Goal: Contribute content: Contribute content

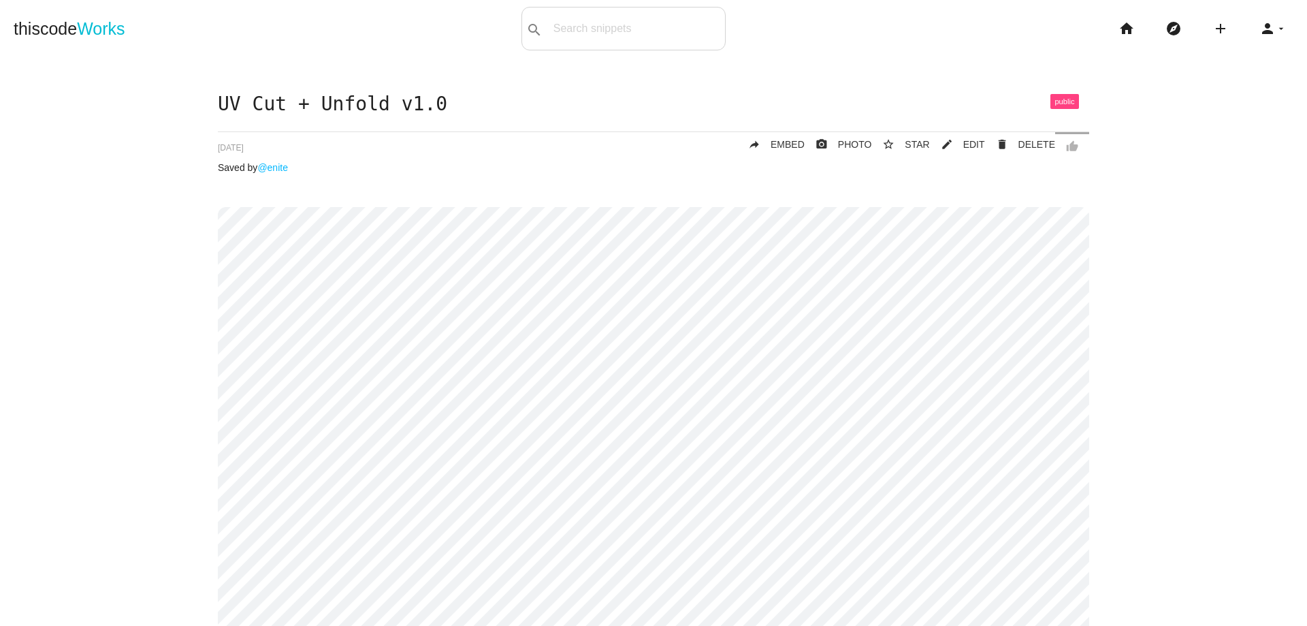
click at [1214, 27] on icon "add" at bounding box center [1220, 29] width 16 height 44
click at [1231, 29] on link "code Snippet" at bounding box center [1249, 24] width 95 height 34
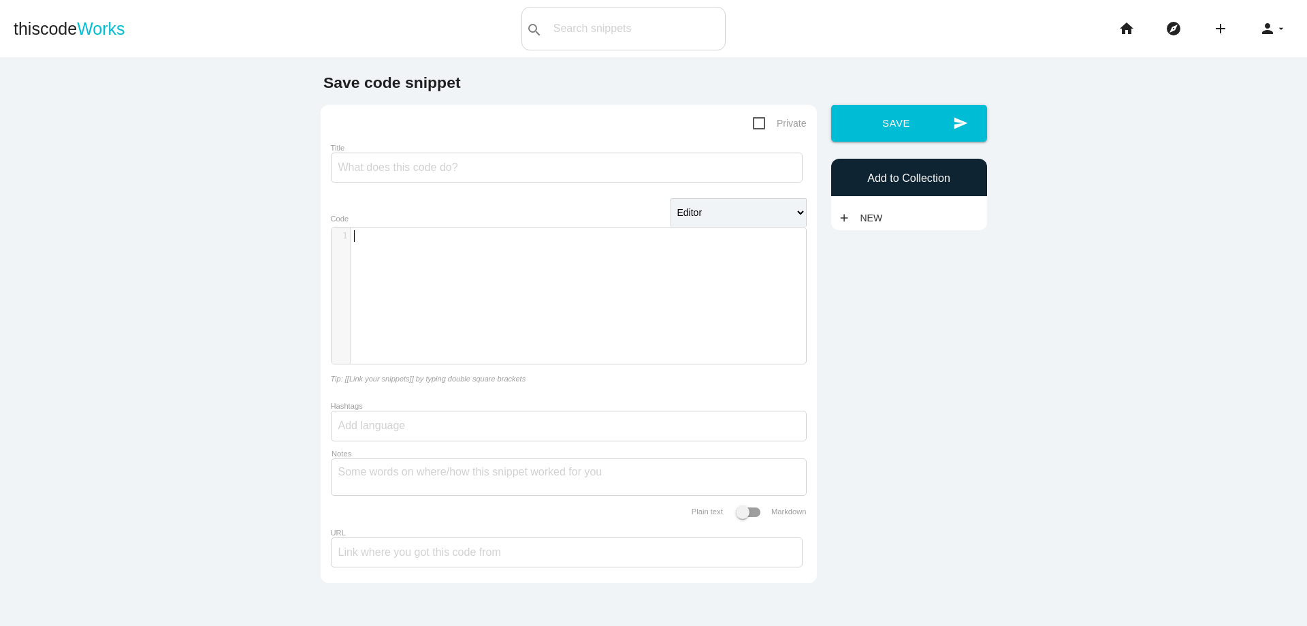
scroll to position [4, 0]
click at [412, 249] on div "​ x 1 ​" at bounding box center [578, 305] width 495 height 157
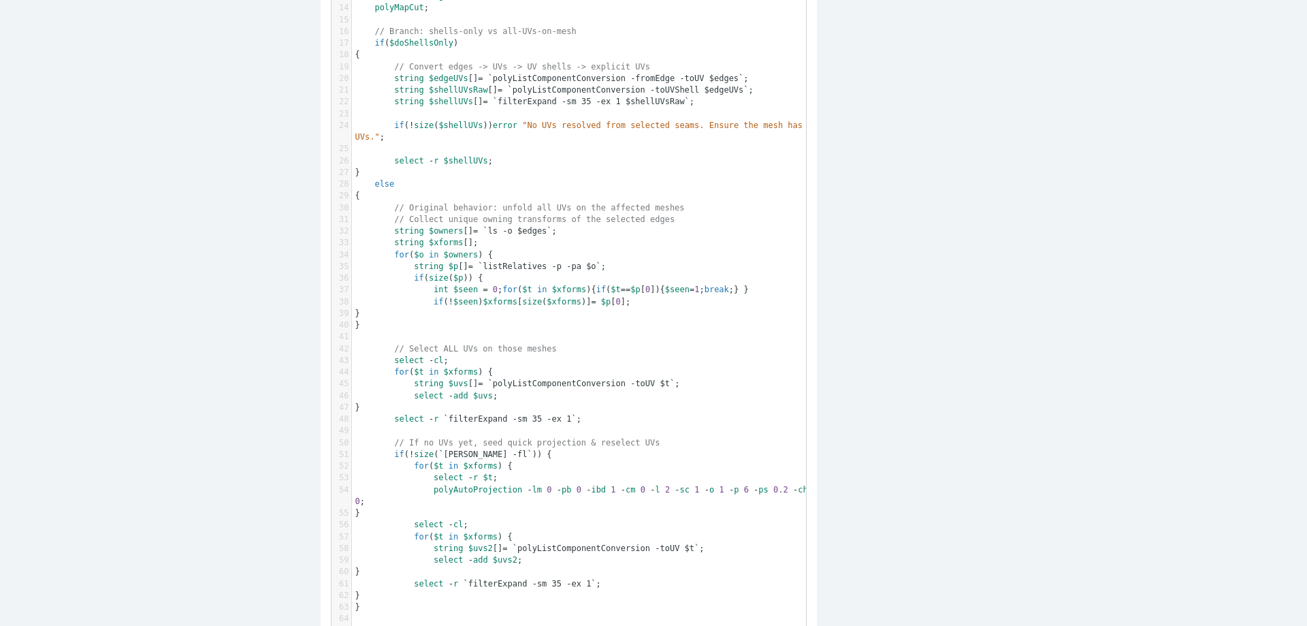
scroll to position [0, 0]
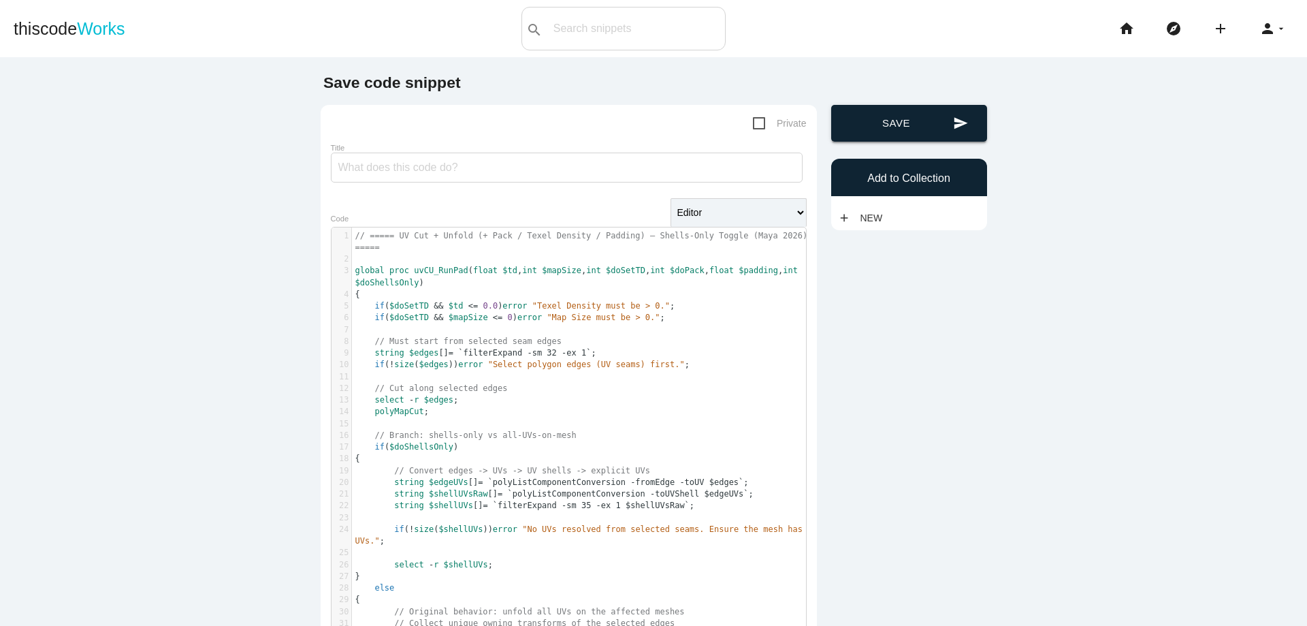
click at [890, 127] on button "send Save" at bounding box center [909, 123] width 156 height 37
click at [490, 163] on input "Title" at bounding box center [567, 167] width 472 height 30
type input "v1.0.1"
click at [953, 118] on icon "send" at bounding box center [960, 123] width 15 height 37
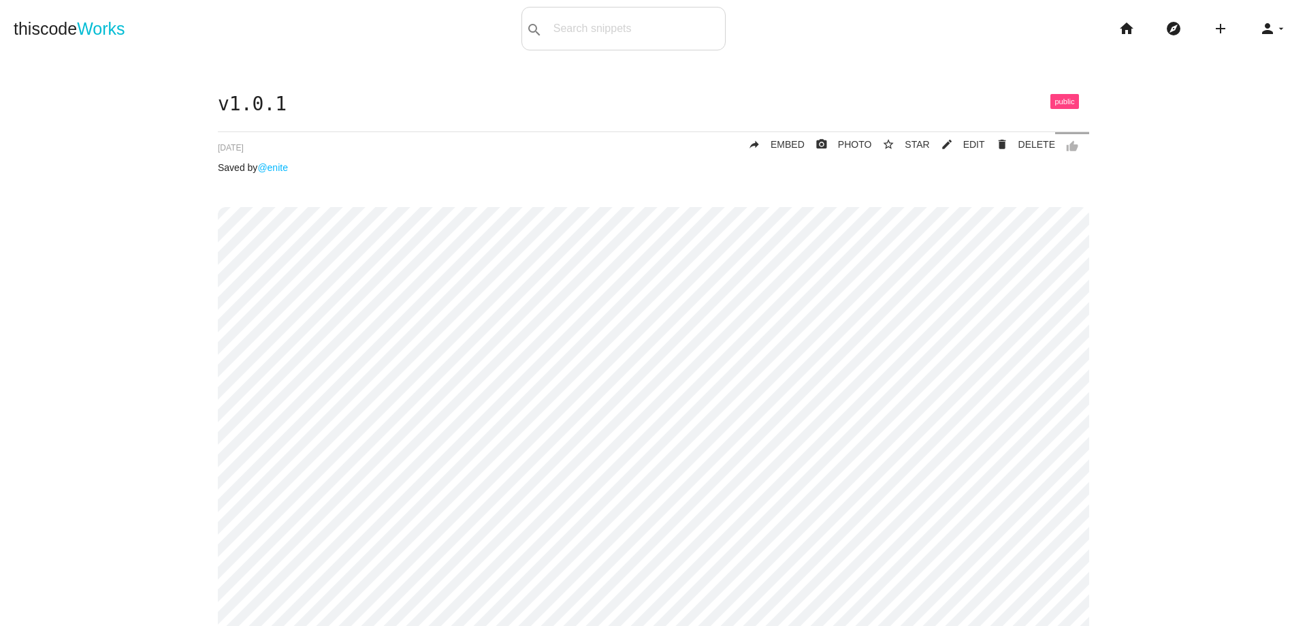
click at [967, 139] on span "EDIT" at bounding box center [974, 144] width 22 height 11
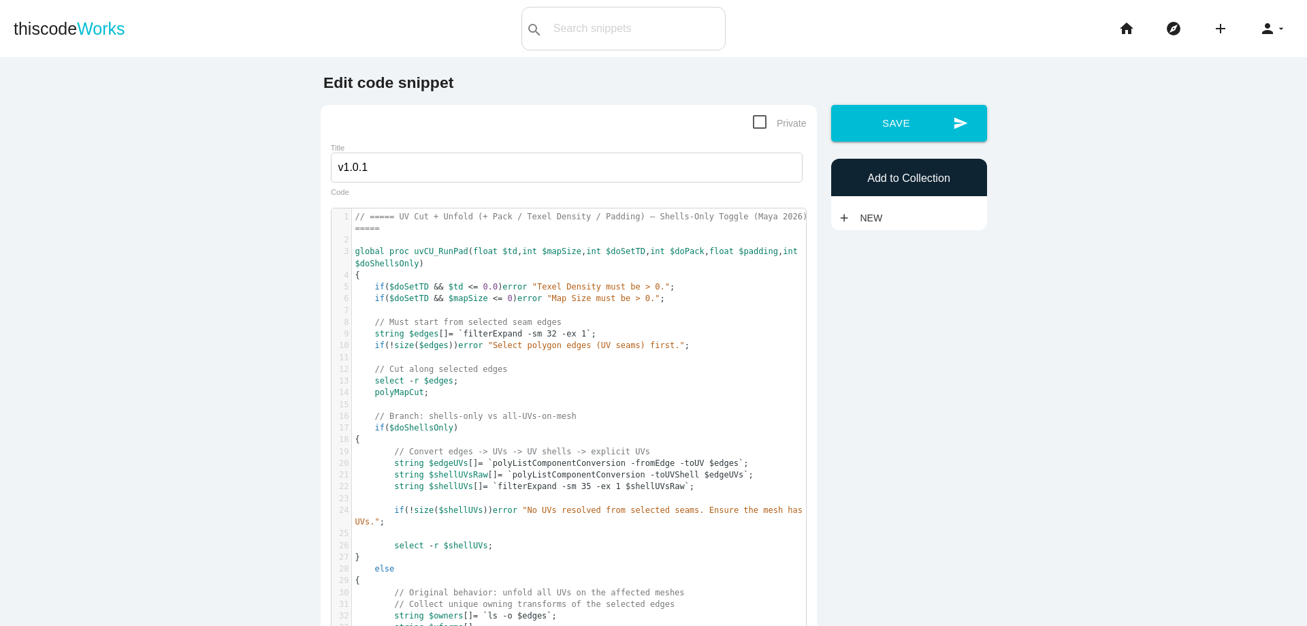
click at [549, 243] on pre "​" at bounding box center [584, 240] width 464 height 12
type textarea "// ===== UV Cut + Unfold (+ Pack / Texel Density / Padding) — Shells-Only Toggl…"
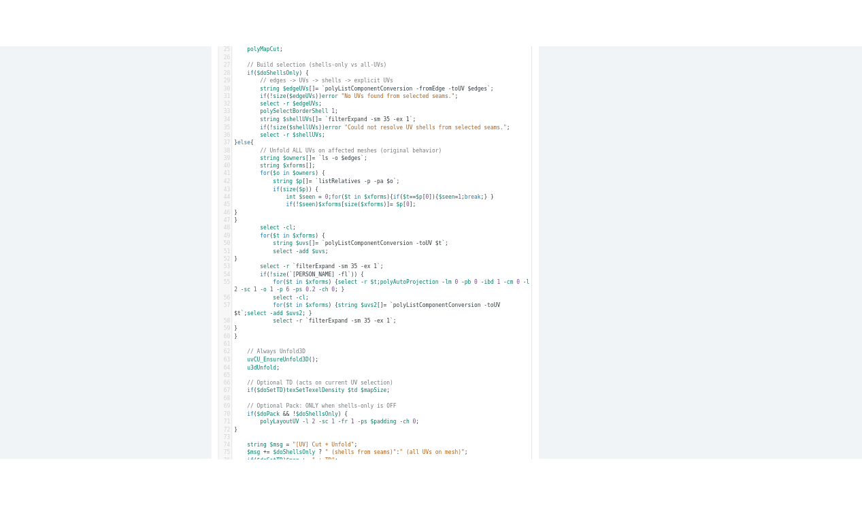
scroll to position [450, 0]
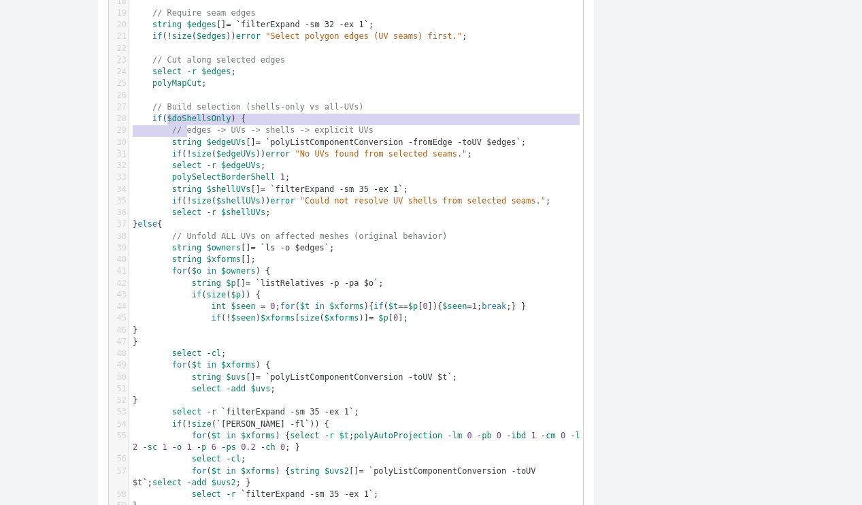
type textarea "($doShellsOnly) { // edges -> UVs -> shells -> explicit UVs strin"
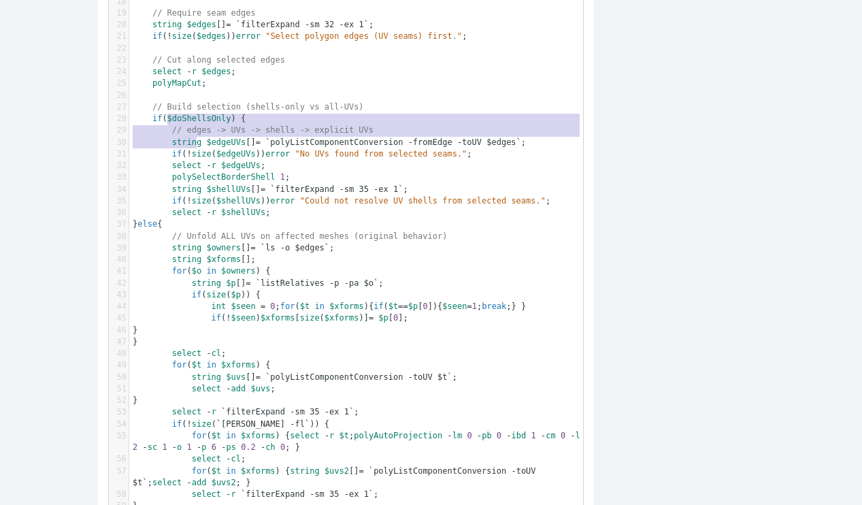
drag, startPoint x: 161, startPoint y: 127, endPoint x: 193, endPoint y: 146, distance: 37.2
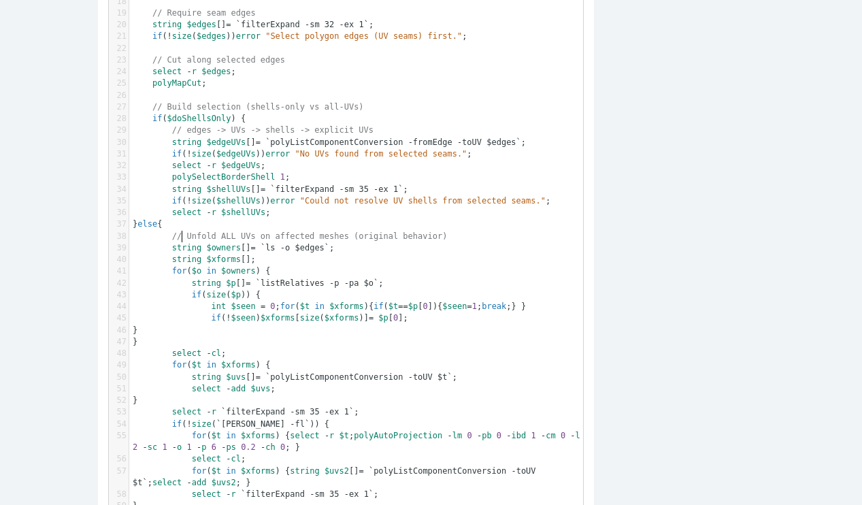
click at [177, 240] on span "// Unfold ALL UVs on affected meshes (original behavior)" at bounding box center [310, 236] width 276 height 10
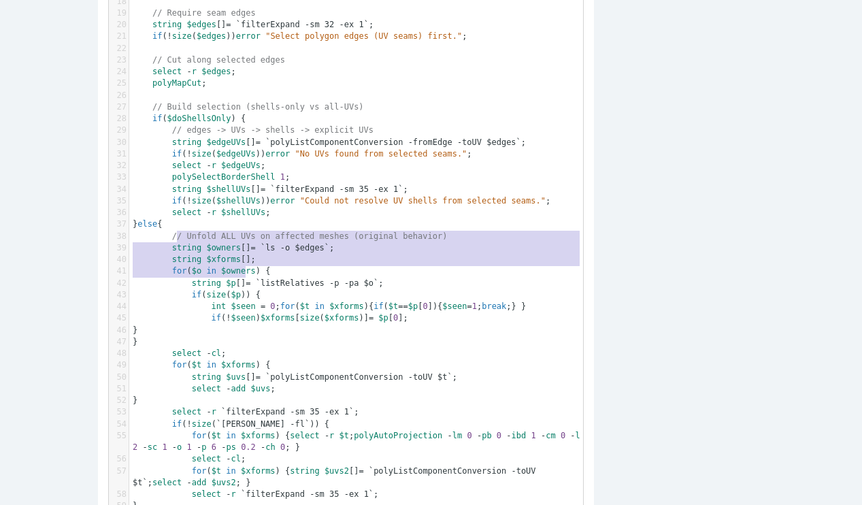
type textarea "/ Unfold ALL UVs on affected meshes (original behavior) string $owners[] = `ls …"
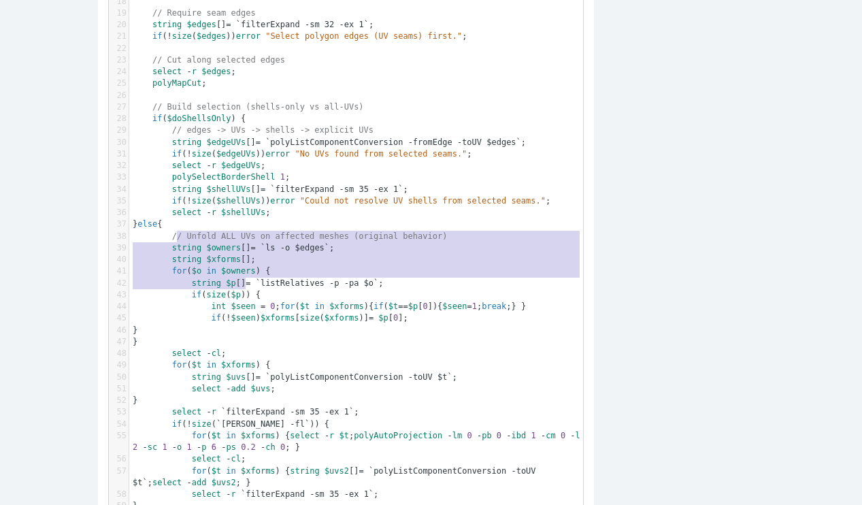
drag, startPoint x: 169, startPoint y: 236, endPoint x: 243, endPoint y: 280, distance: 85.8
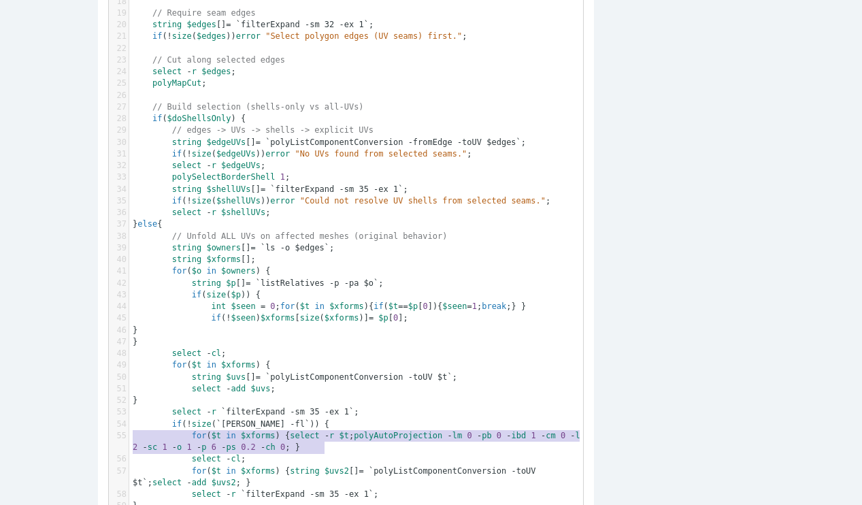
type textarea "if (!size(`ls -sl -fl`)) { for ($t in $xforms) { select -r $t; polyAutoProjecti…"
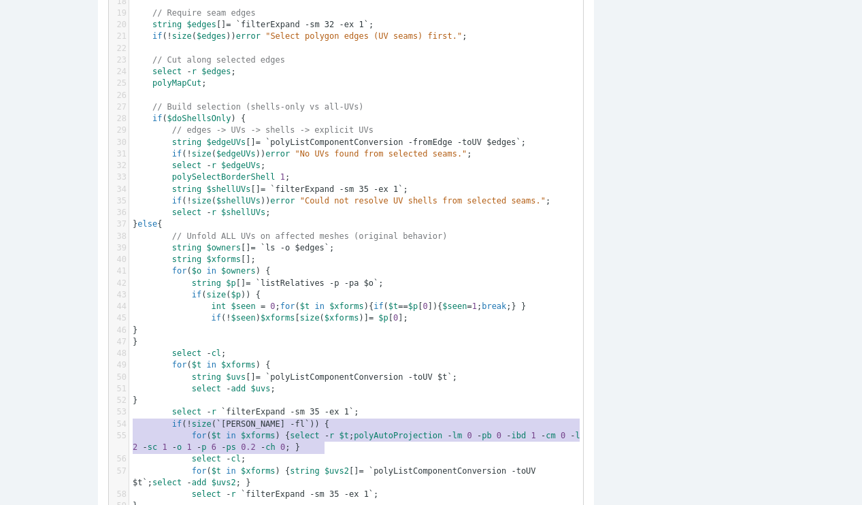
drag, startPoint x: 327, startPoint y: 453, endPoint x: 123, endPoint y: 428, distance: 205.0
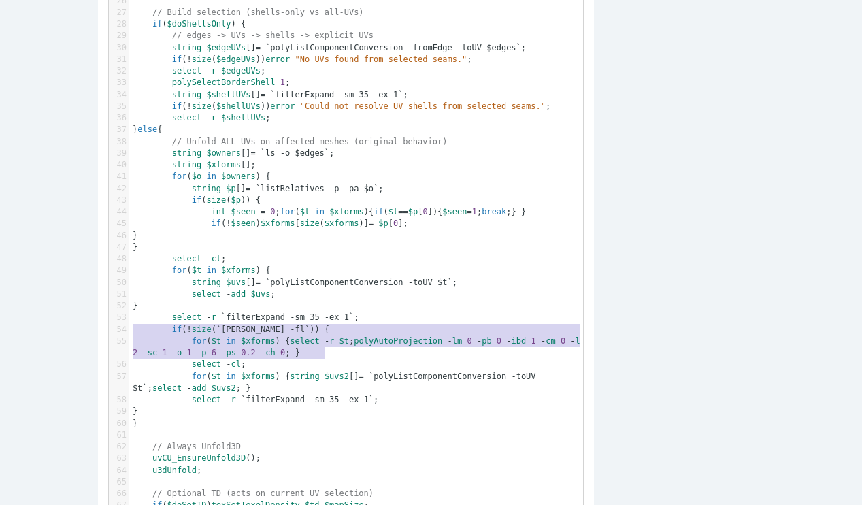
scroll to position [654, 0]
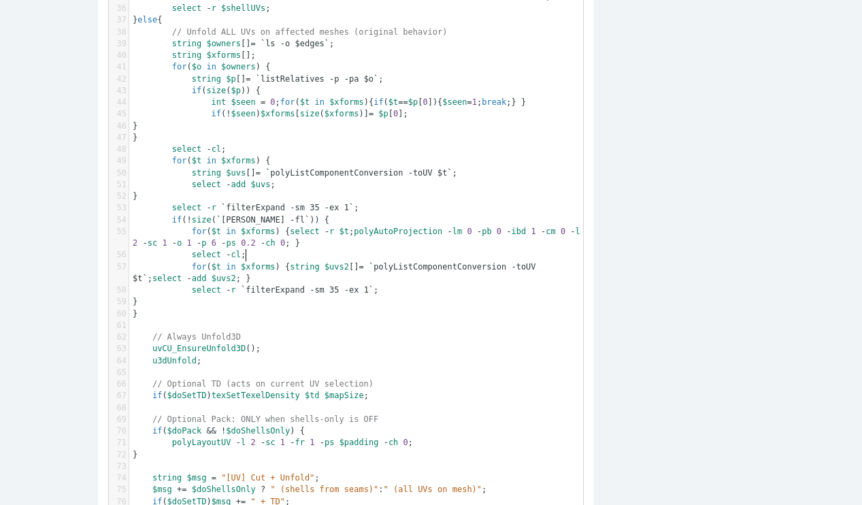
click at [255, 256] on pre "select - cl ;" at bounding box center [361, 255] width 464 height 12
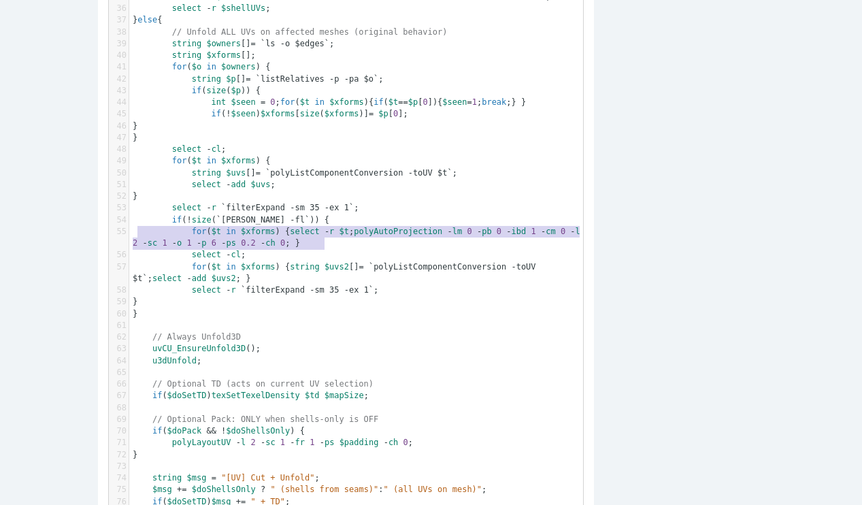
type textarea "if (!size(`ls -sl -fl`)) { for ($t in $xforms) { select -r $t; polyAutoProjecti…"
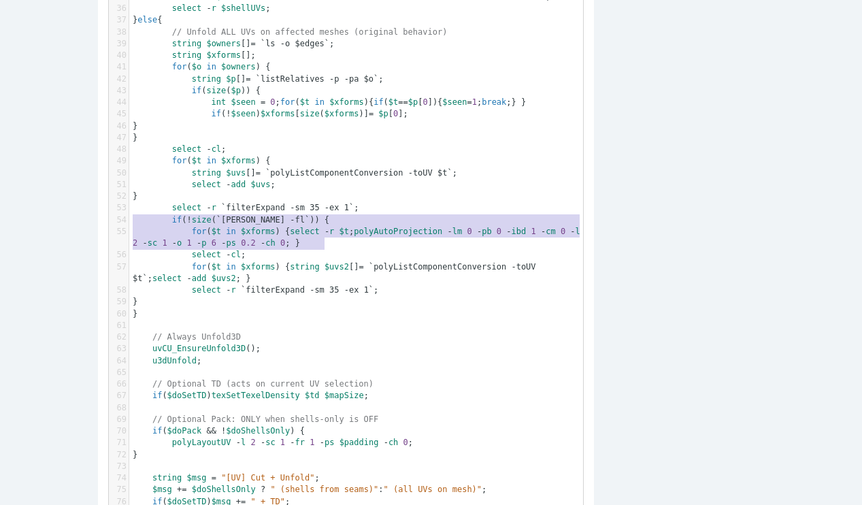
drag, startPoint x: 357, startPoint y: 247, endPoint x: 108, endPoint y: 223, distance: 250.3
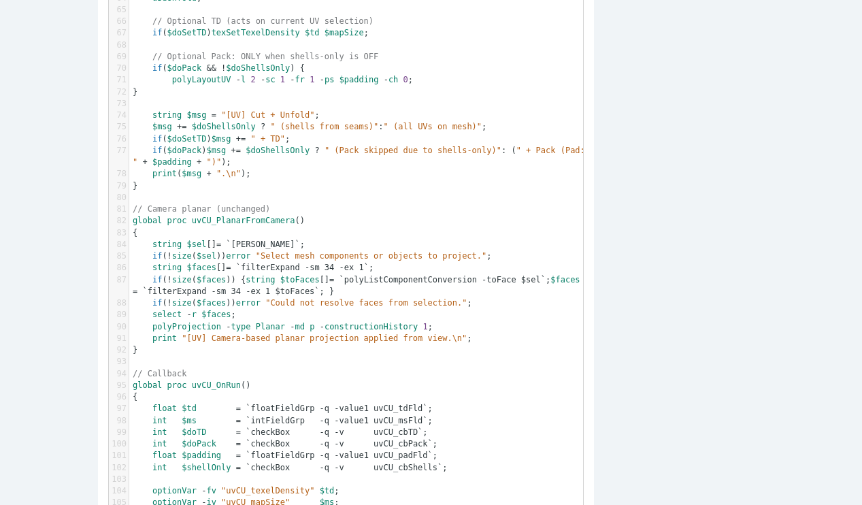
scroll to position [1062, 0]
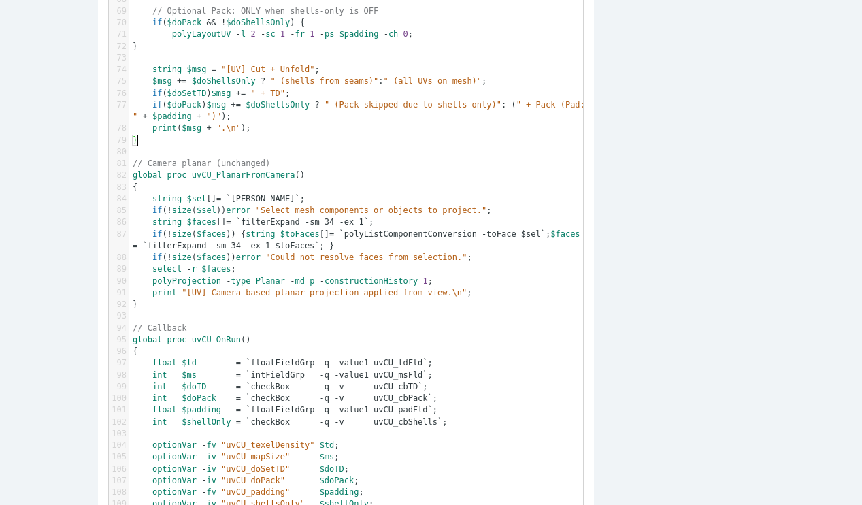
type textarea "// ===== UV Cut + Unfold (+ Pack / Texel Density / Padding) — Shells-Only Toggl…"
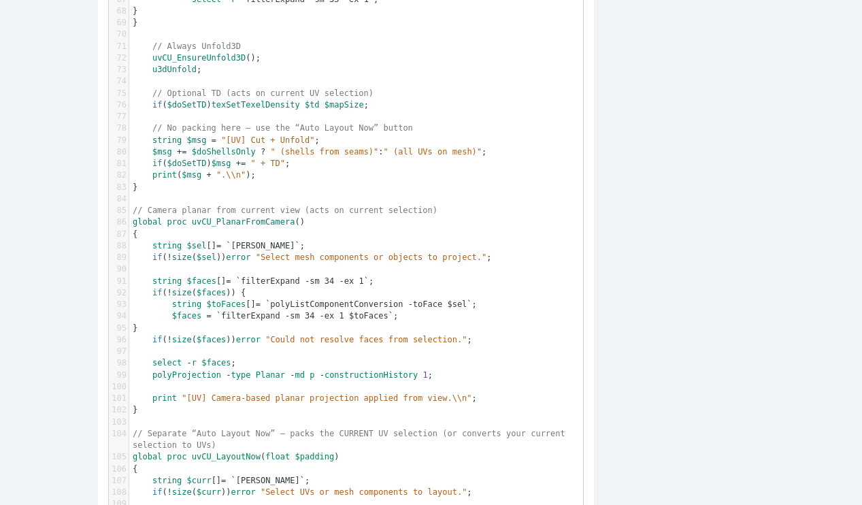
scroll to position [1953, 0]
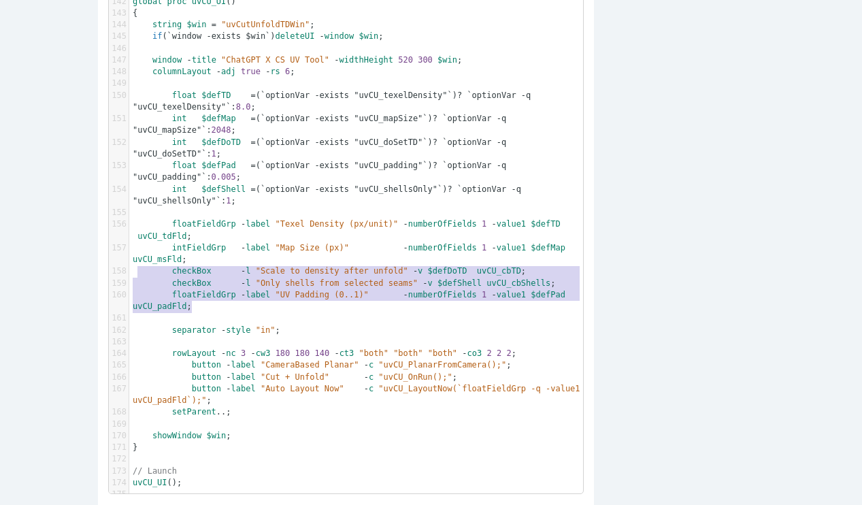
type textarea "checkBox -l "Scale to density after unfold" -v $defDoTD uvCU_cbTD; checkBox -l …"
drag, startPoint x: 192, startPoint y: 312, endPoint x: 109, endPoint y: 274, distance: 91.4
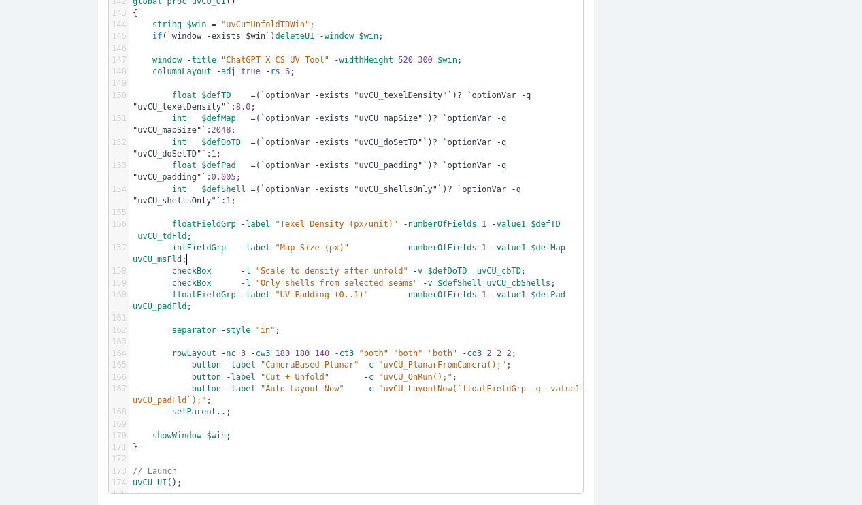
click at [198, 258] on pre "intFieldGrp - label "Map Size (px)" - numberOfFields 1 - value1 $defMap uvCU_ms…" at bounding box center [361, 254] width 464 height 24
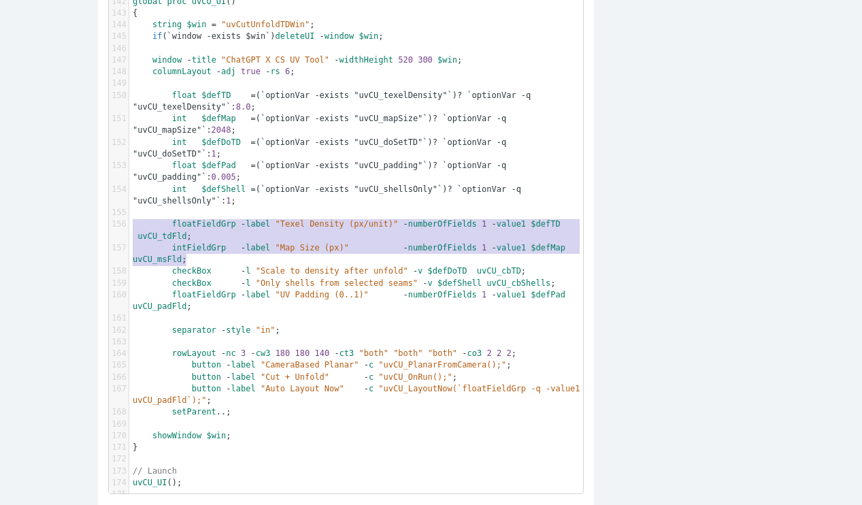
type textarea "floatFieldGrp -label "Texel Density (px/unit)" -numberOfFields 1 -value1 $defTD…"
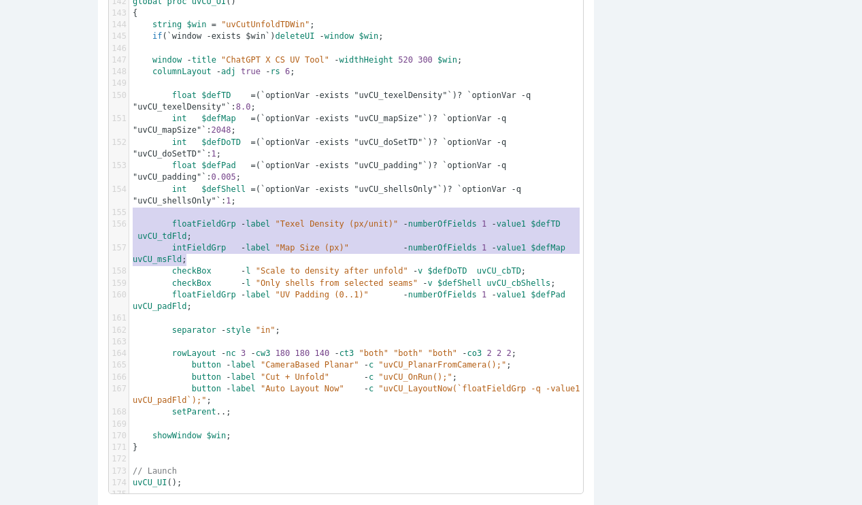
drag, startPoint x: 189, startPoint y: 260, endPoint x: 86, endPoint y: 220, distance: 109.7
click at [193, 264] on pre "intFieldGrp - label "Map Size (px)" - numberOfFields 1 - value1 $defMap uvCU_ms…" at bounding box center [361, 254] width 464 height 24
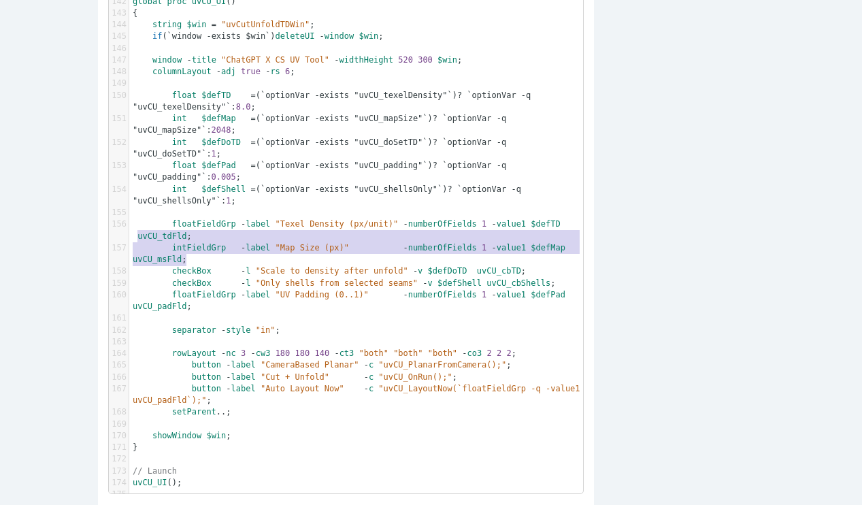
type textarea "floatFieldGrp -label "Texel Density (px/unit)" -numberOfFields 1 -value1 $defTD…"
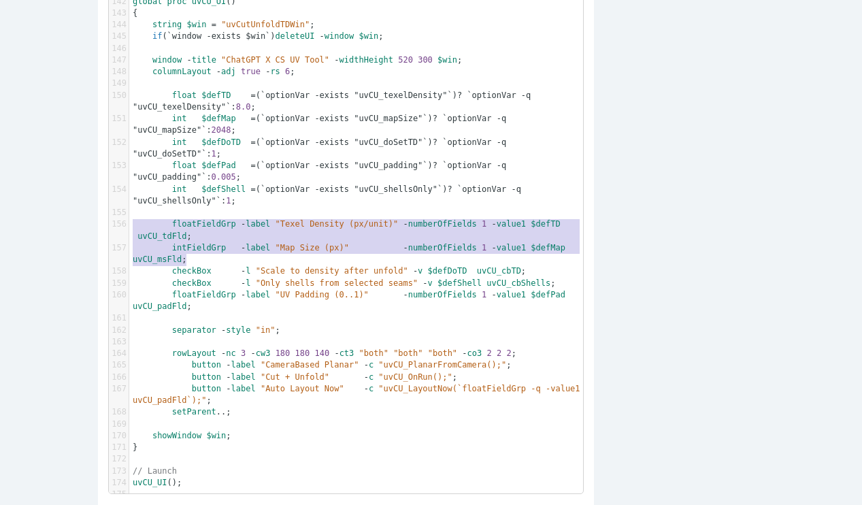
drag, startPoint x: 191, startPoint y: 264, endPoint x: 125, endPoint y: 229, distance: 74.0
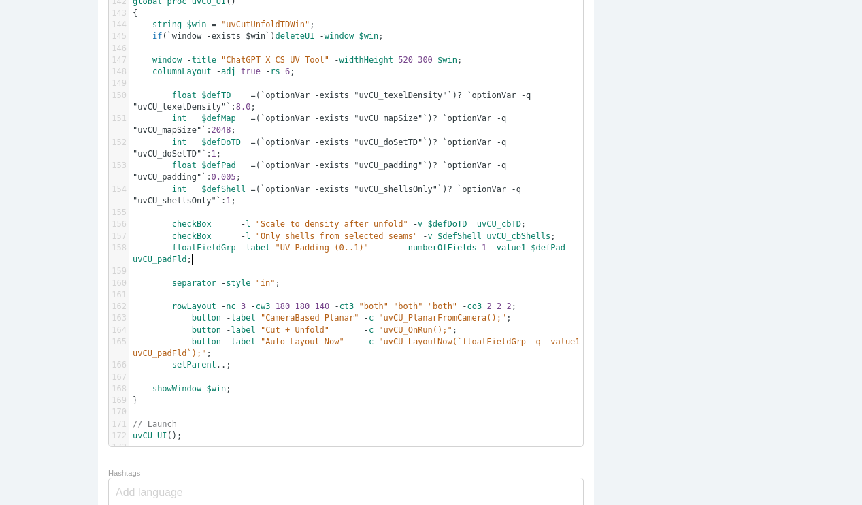
click at [193, 263] on pre "floatFieldGrp - label "UV Padding (0..1)" - numberOfFields 1 - value1 $defPad u…" at bounding box center [361, 254] width 464 height 24
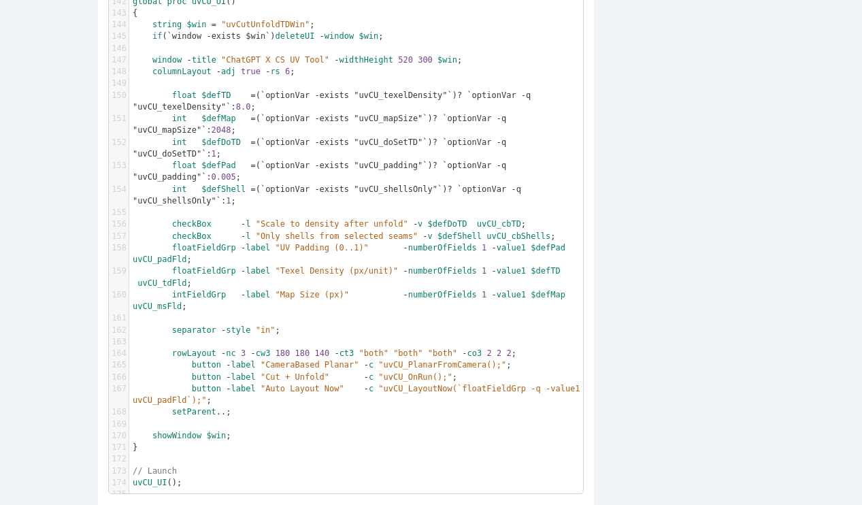
click at [344, 250] on span ""UV Padding (0..1)"" at bounding box center [322, 248] width 93 height 10
type textarea ".."
drag, startPoint x: 348, startPoint y: 250, endPoint x: 340, endPoint y: 253, distance: 8.4
click at [340, 253] on span ""UV Padding (0..1)"" at bounding box center [322, 248] width 93 height 10
click at [361, 280] on pre "floatFieldGrp - label "Texel Density (px/unit)" - numberOfFields 1 - value1 $de…" at bounding box center [361, 277] width 464 height 24
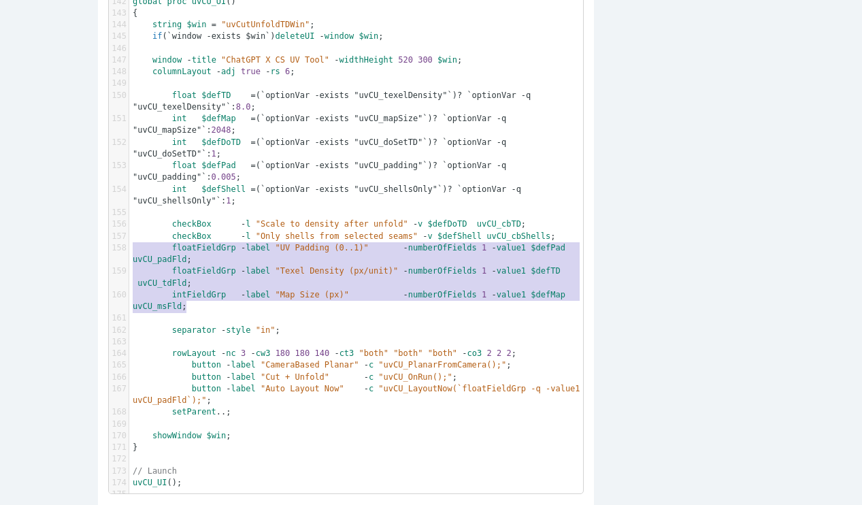
type textarea "uvCU_padFld; floatFieldGrp -label "Texel Density (px/unit)" -numberOfFields 1 -…"
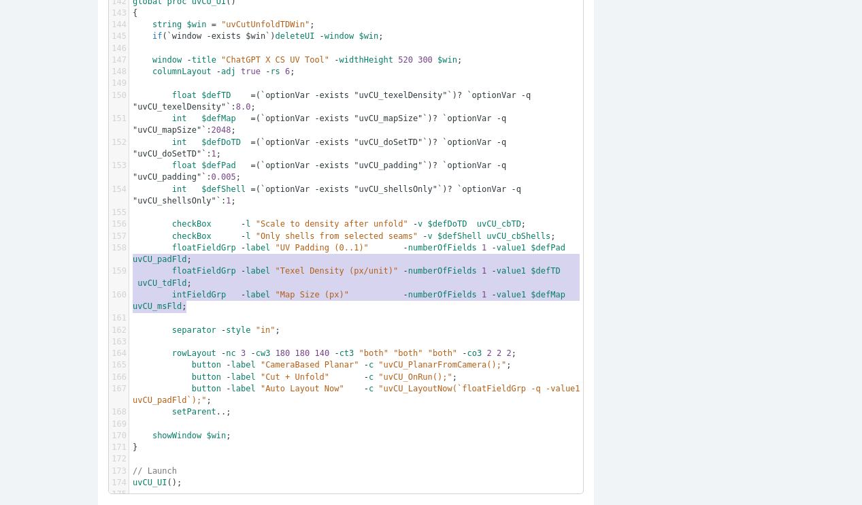
drag, startPoint x: 193, startPoint y: 314, endPoint x: 111, endPoint y: 262, distance: 96.7
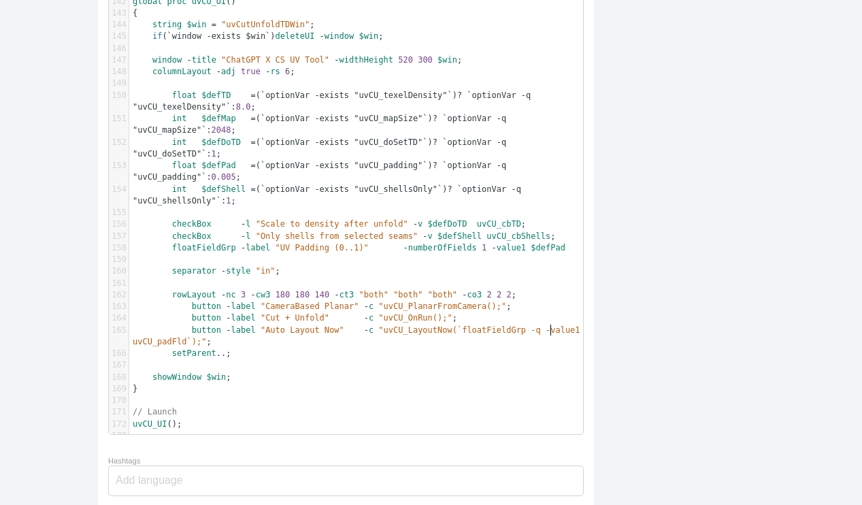
click at [548, 331] on pre "button - label "Auto Layout Now" - c "uvCU_LayoutNow(`floatFieldGrp -q -value1 …" at bounding box center [361, 337] width 464 height 24
click at [245, 351] on pre "setParent ..;" at bounding box center [361, 354] width 464 height 12
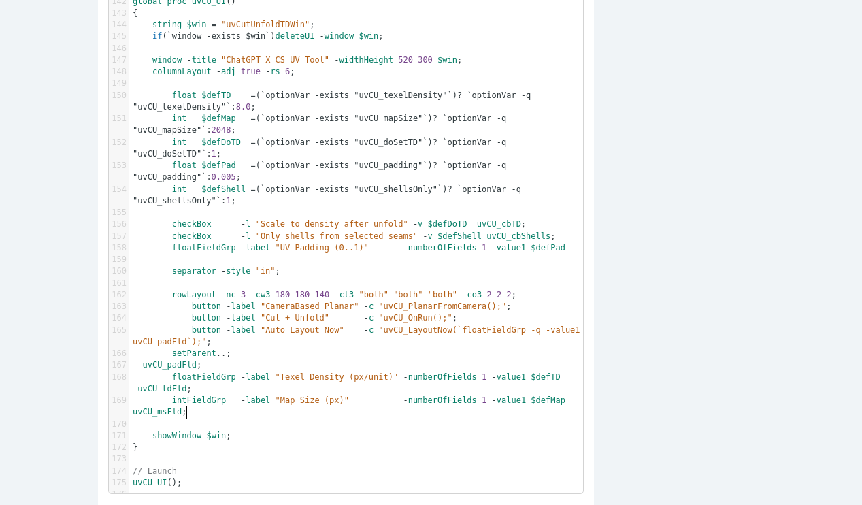
click at [234, 353] on pre "setParent ..;" at bounding box center [361, 354] width 464 height 12
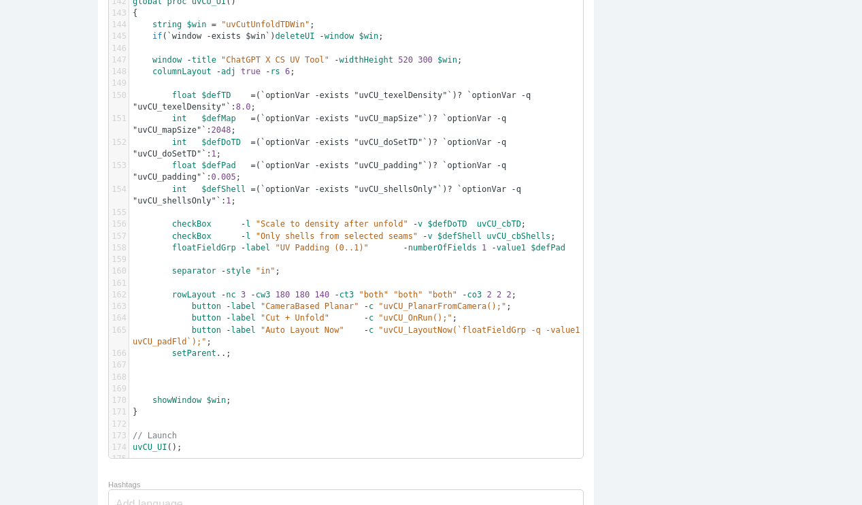
paste textarea ";"
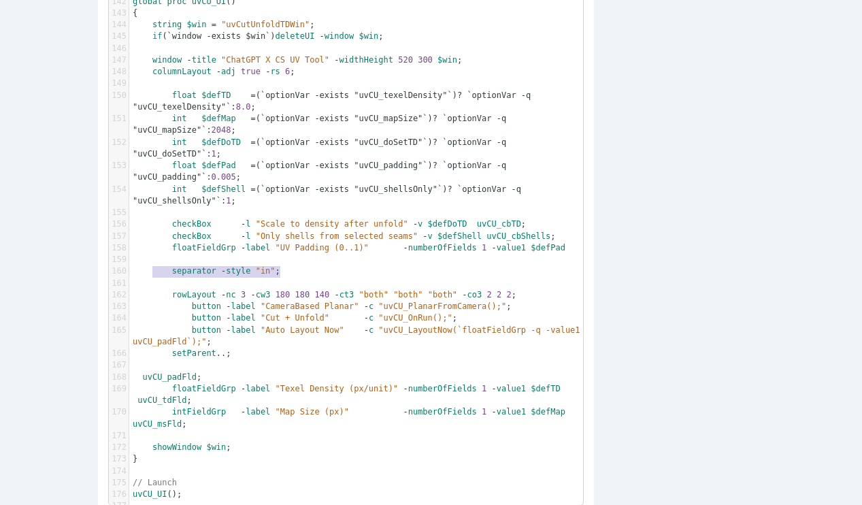
type textarea "separator -style "in";"
drag, startPoint x: 276, startPoint y: 272, endPoint x: 131, endPoint y: 269, distance: 145.0
click at [131, 269] on pre "separator - style "in" ;" at bounding box center [361, 271] width 464 height 12
click at [133, 368] on span at bounding box center [138, 365] width 10 height 10
click at [172, 369] on pre at bounding box center [361, 365] width 464 height 12
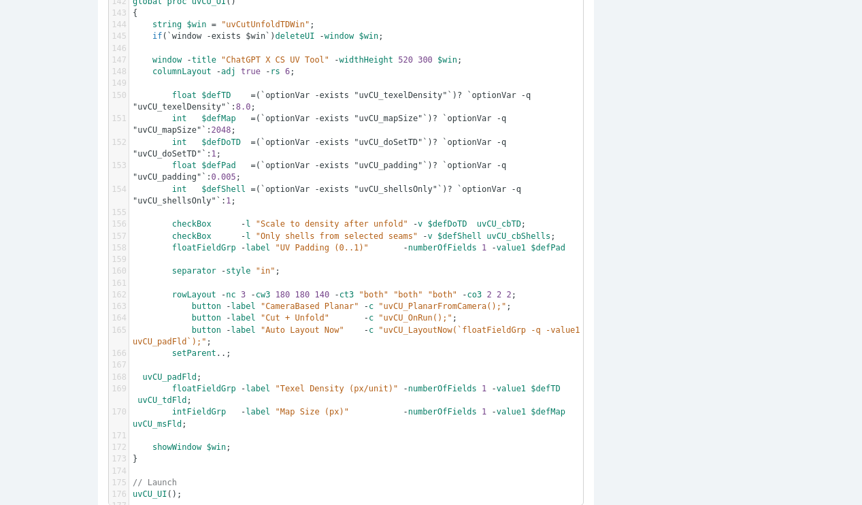
click at [180, 368] on pre at bounding box center [361, 365] width 464 height 12
click at [175, 363] on span "separator - style "in" ;" at bounding box center [224, 365] width 182 height 10
click at [242, 356] on pre "setParent ..;" at bounding box center [361, 354] width 464 height 12
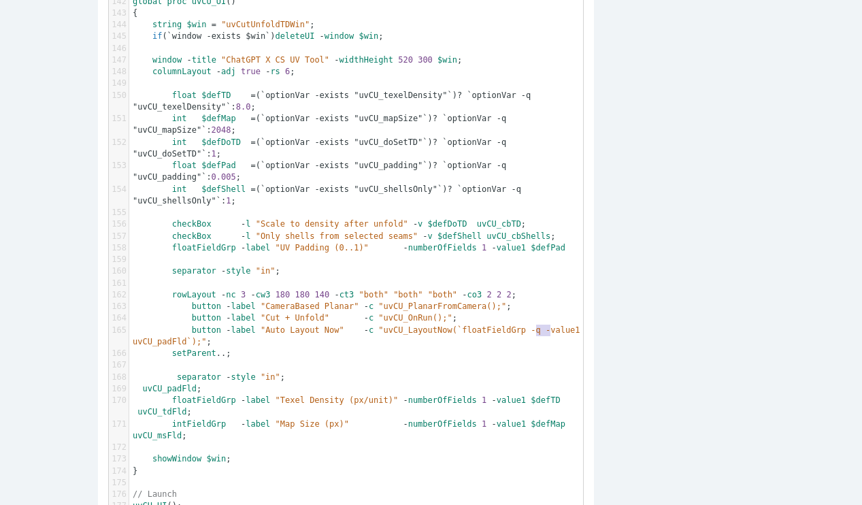
type textarea "-q -"
drag, startPoint x: 553, startPoint y: 331, endPoint x: 526, endPoint y: 332, distance: 26.6
click at [526, 332] on pre "button - label "Auto Layout Now" - c "uvCU_LayoutNow(`floatFieldGrp -q -value1 …" at bounding box center [361, 337] width 464 height 24
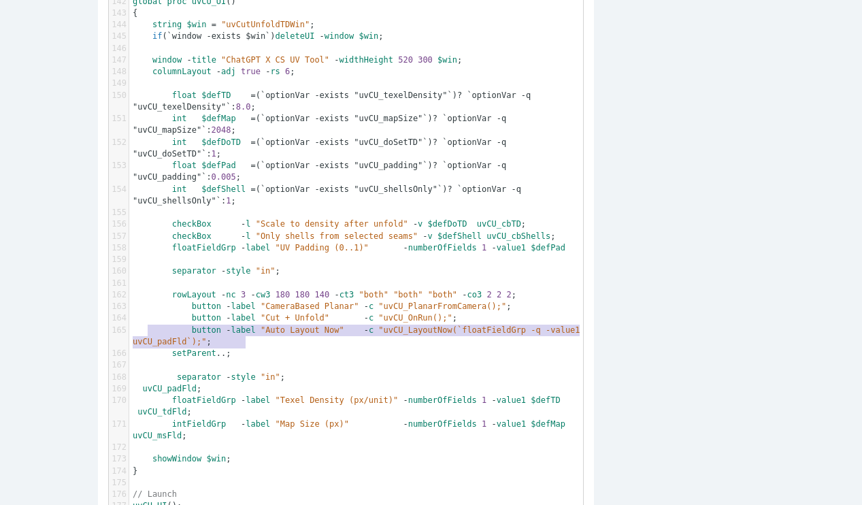
type textarea "button -label "Auto Layout Now" -c "uvCU_LayoutNow(`floatFieldGrp -q -value1 uv…"
drag, startPoint x: 257, startPoint y: 345, endPoint x: 118, endPoint y: 332, distance: 138.8
click at [129, 332] on div "165 button - label "Auto Layout Now" - c "uvCU_LayoutNow(`floatFieldGrp -q -val…" at bounding box center [361, 337] width 464 height 24
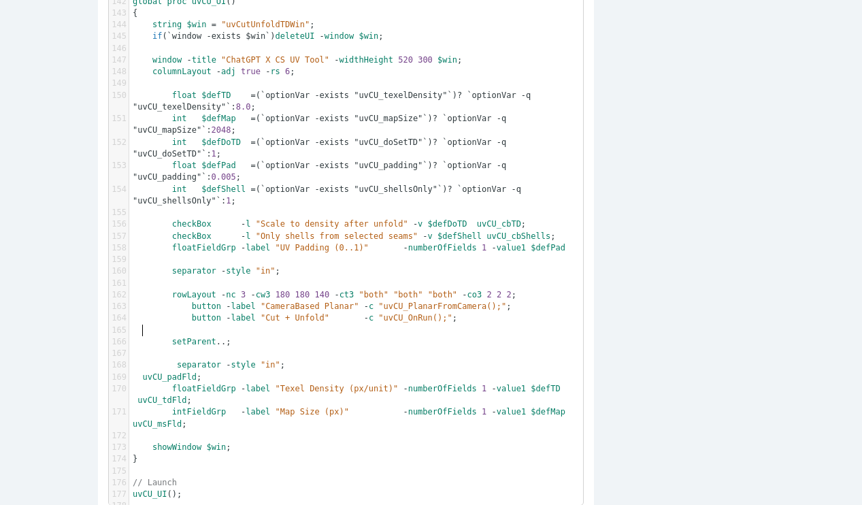
click at [191, 425] on pre "intFieldGrp - label "Map Size (px)" - numberOfFields 1 - value1 $defMap uvCU_ms…" at bounding box center [361, 418] width 464 height 24
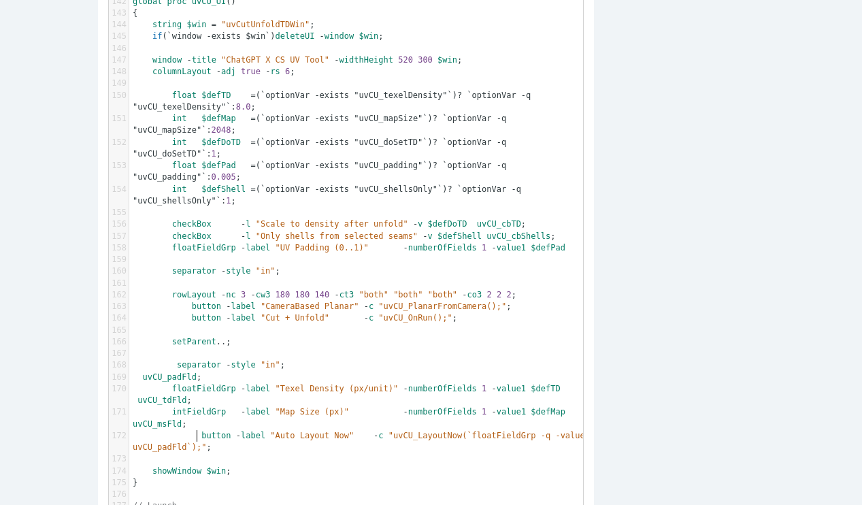
click at [190, 434] on span "button - label "Auto Layout Now" - c "uvCU_LayoutNow(`floatFieldGrp -q -value1 …" at bounding box center [364, 441] width 462 height 21
click at [192, 434] on span "button" at bounding box center [206, 436] width 29 height 10
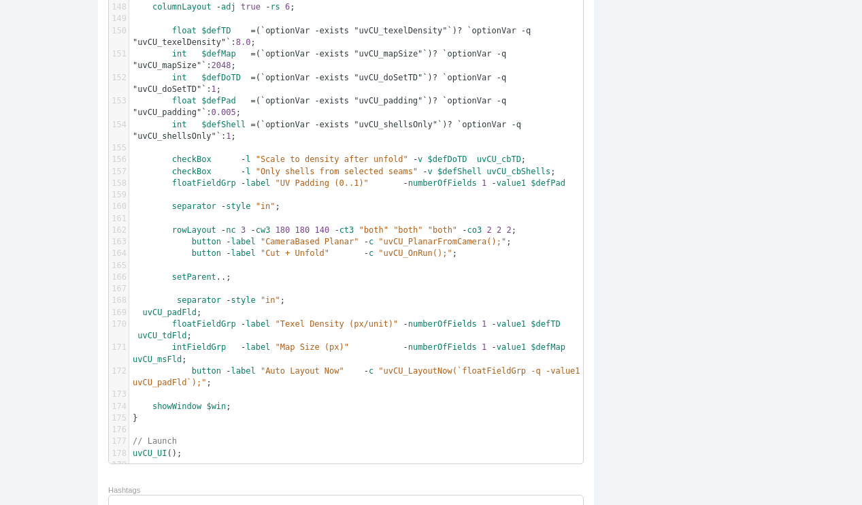
scroll to position [2089, 0]
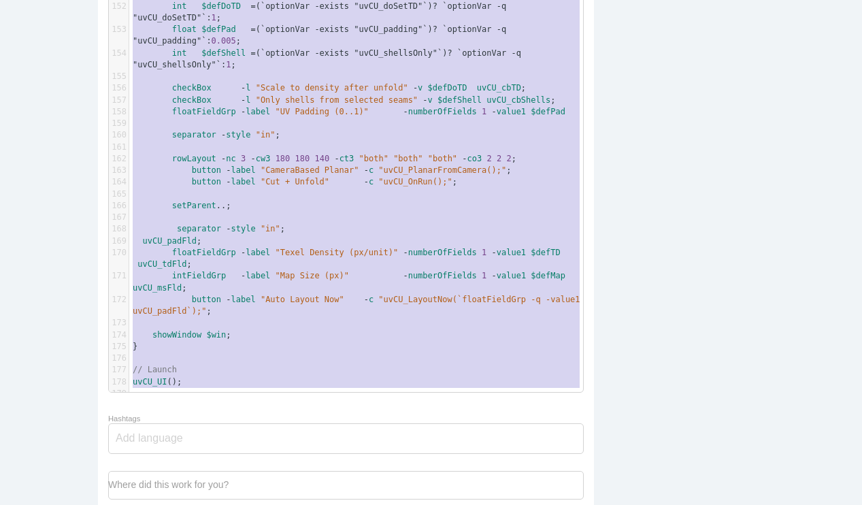
type textarea "// ===== UV Cut + Unfold (+ Texel Density) — Shells-Only Toggle + Separate Layo…"
click at [214, 241] on pre "uvCU_padFld ;" at bounding box center [361, 242] width 464 height 12
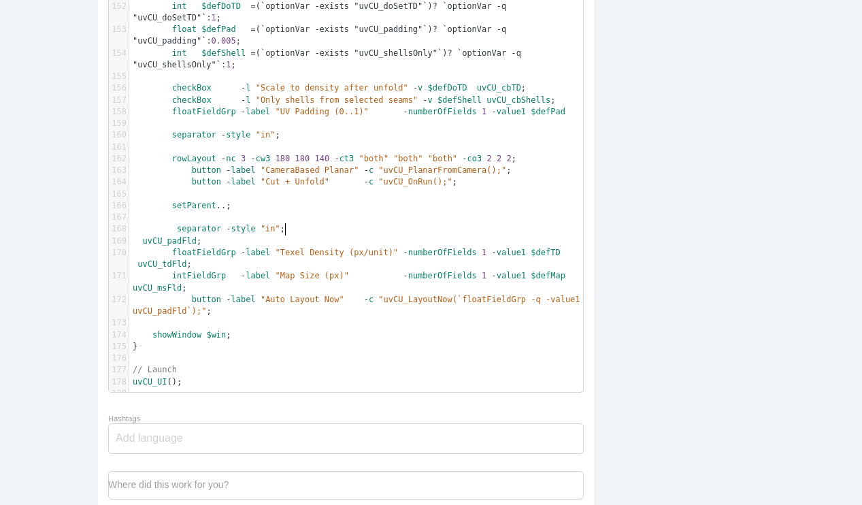
click at [289, 228] on pre "separator - style "in" ;" at bounding box center [361, 229] width 464 height 12
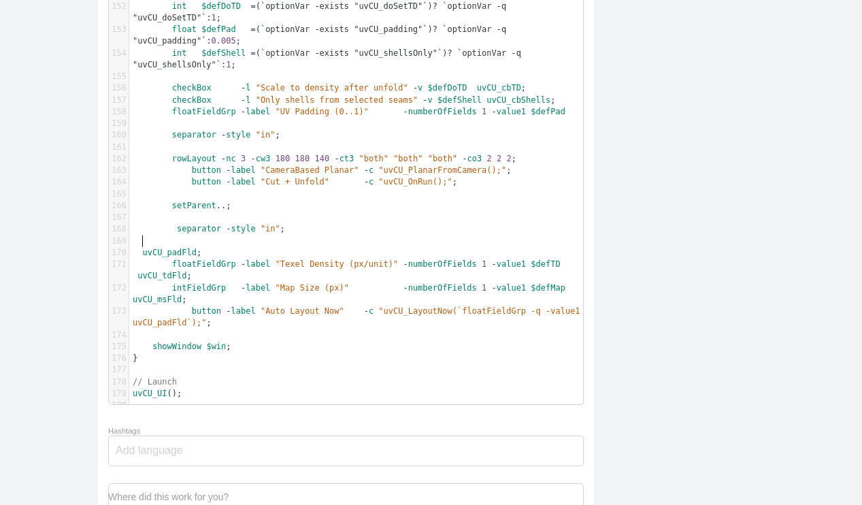
click at [171, 228] on span "separator - style "in" ;" at bounding box center [209, 229] width 152 height 10
click at [165, 129] on pre "​" at bounding box center [361, 124] width 464 height 12
click at [172, 132] on span "separator" at bounding box center [194, 135] width 44 height 10
click at [385, 172] on span ""uvCU_PlanarFromCamera();"" at bounding box center [442, 170] width 128 height 10
type textarea "// ===== UV Cut + Unfold (+ Texel Density) — Shells-Only Toggle + Separate Layo…"
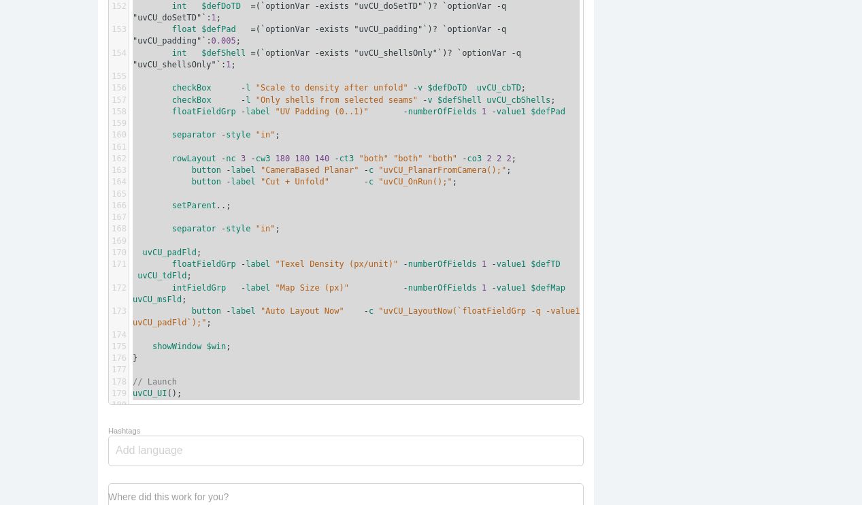
click at [301, 182] on span ""Cut + Unfold"" at bounding box center [295, 182] width 69 height 10
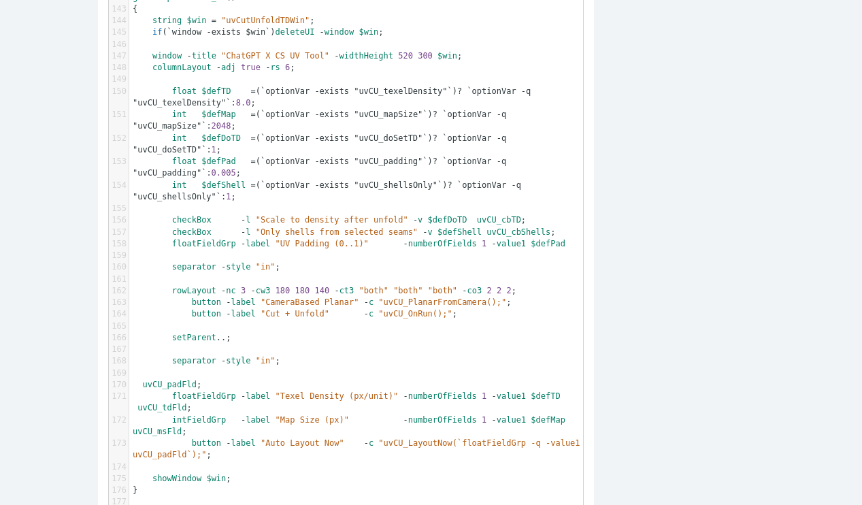
scroll to position [1953, 0]
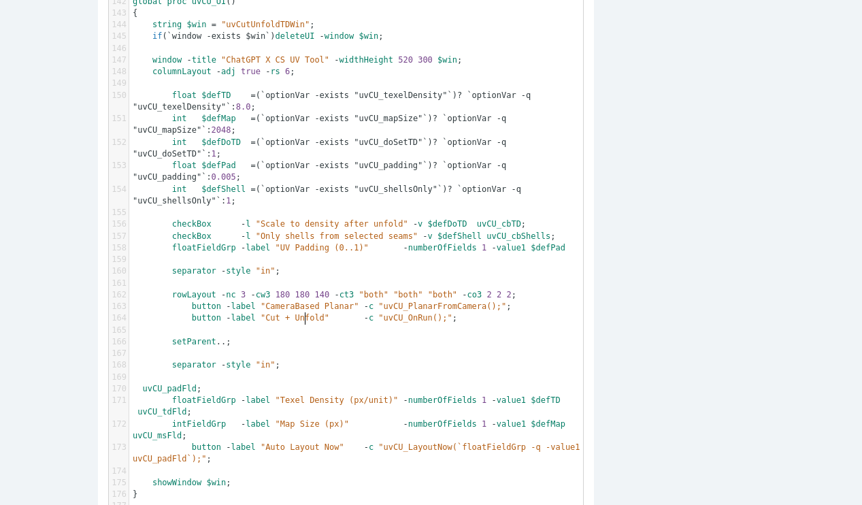
click at [383, 145] on span "`optionVar -exists "uvCU_doSetTD"`" at bounding box center [344, 142] width 167 height 10
type textarea "// ===== UV Cut + Unfold (+ Texel Density) — Shells-Only Toggle + Separate Layo…"
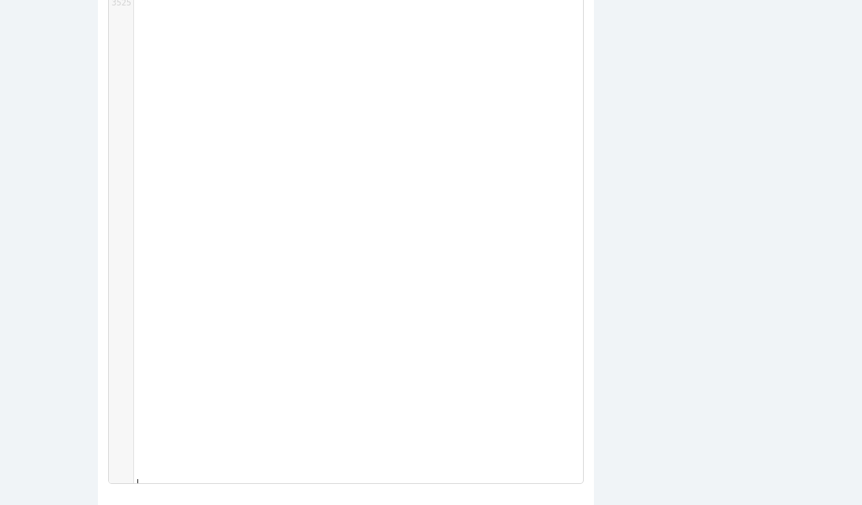
scroll to position [44938, 0]
type textarea "Skip to content Chat history You said: help me create a python script to UV unf…"
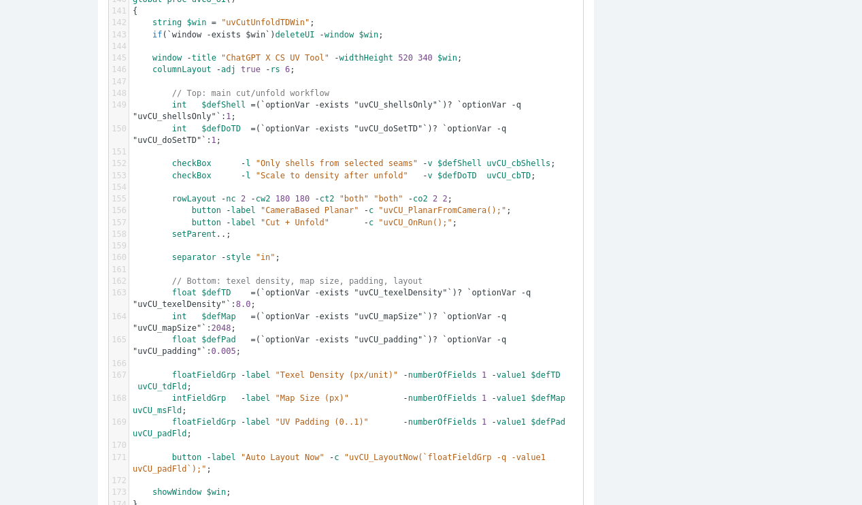
scroll to position [1903, 0]
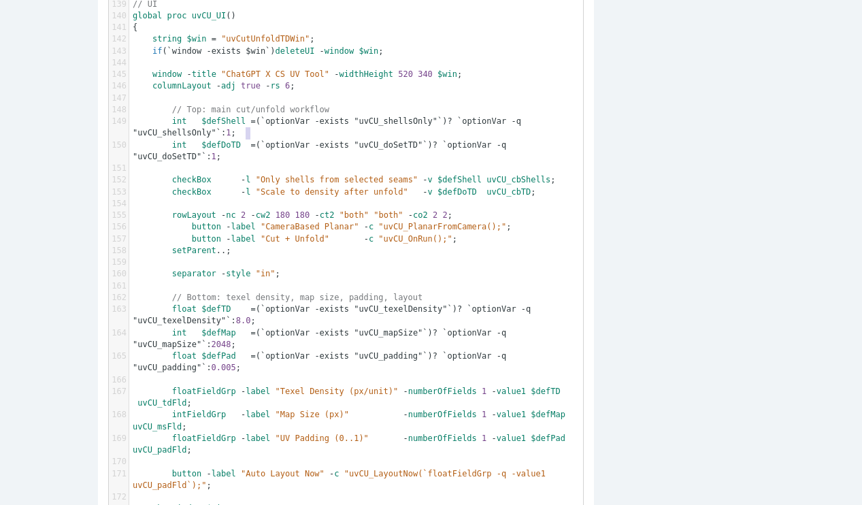
click at [242, 135] on span "int $defShell = ( `optionVar -exists "uvCU_shellsOnly"` ) ? `optionVar -q "uvCU…" at bounding box center [329, 126] width 393 height 21
type textarea "0"
click at [329, 193] on span ""Scale to density after unfold"" at bounding box center [332, 192] width 152 height 10
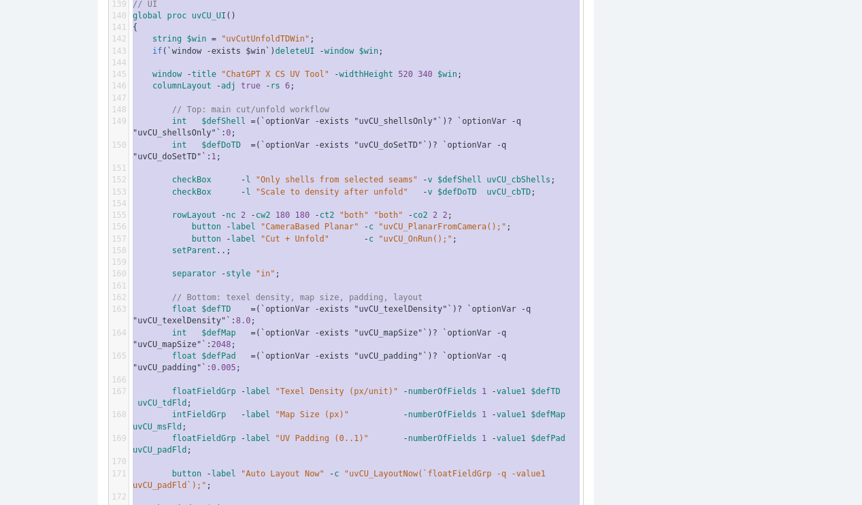
type textarea "// ===== UV Cut + Unfold (+ Texel Density) — Shells-Only Toggle + Separate Layo…"
